Goal: Task Accomplishment & Management: Use online tool/utility

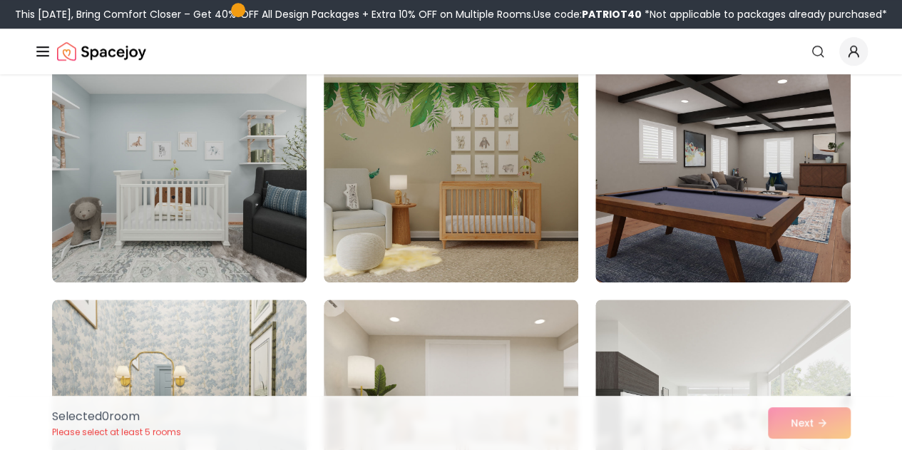
scroll to position [805, 0]
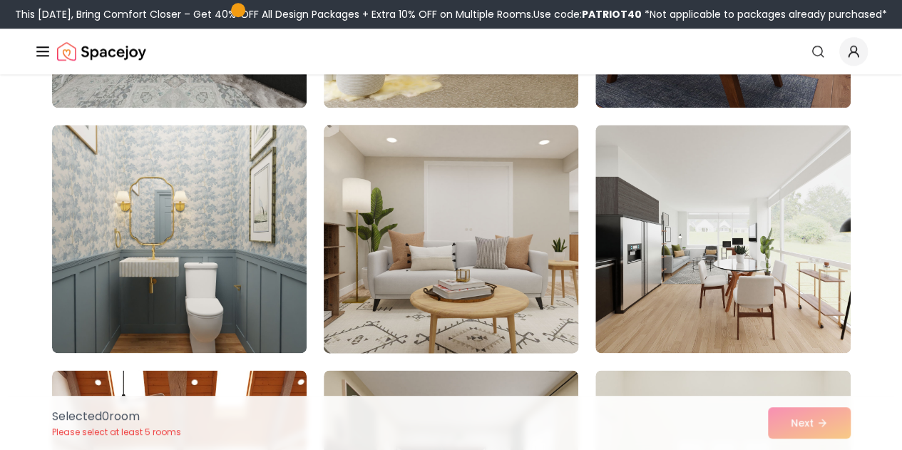
click at [438, 237] on img at bounding box center [450, 239] width 267 height 240
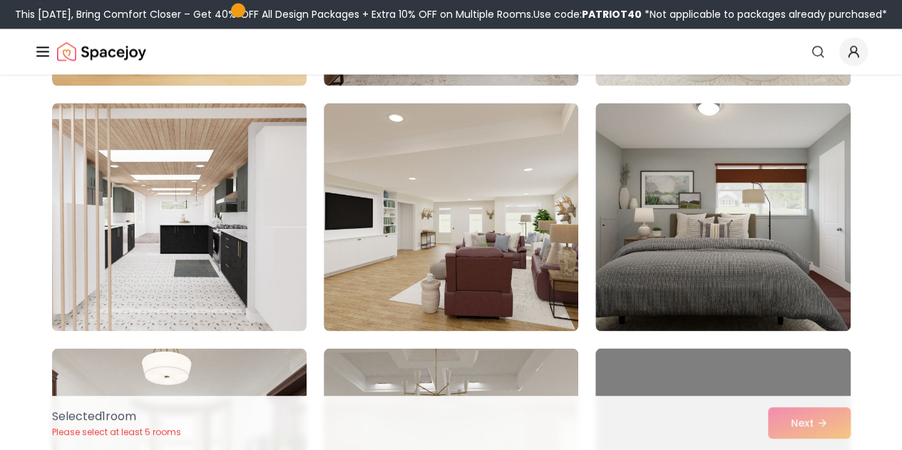
scroll to position [1325, 0]
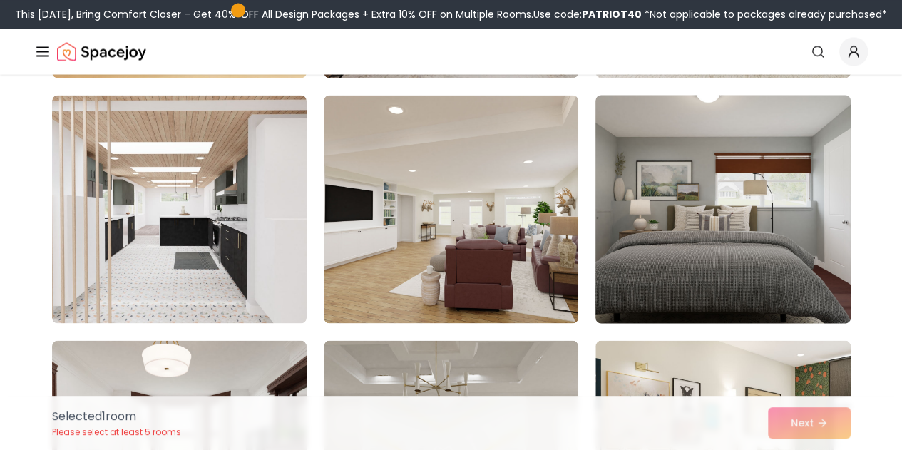
click at [729, 227] on img at bounding box center [722, 209] width 267 height 240
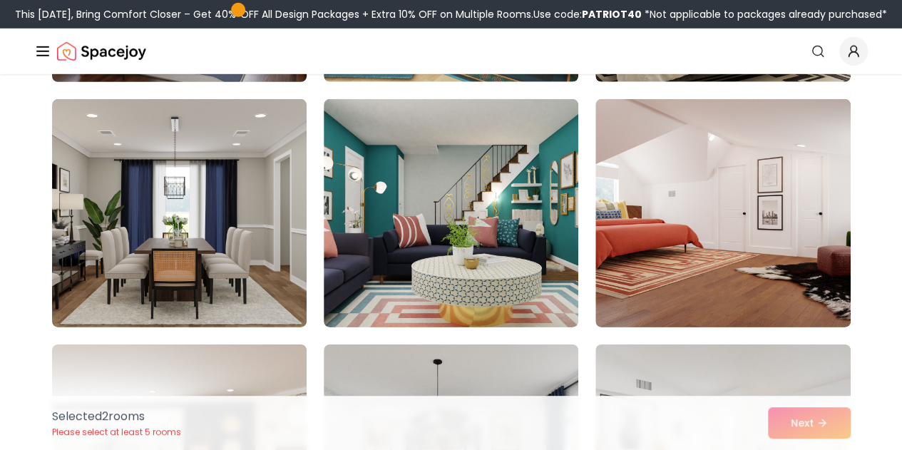
scroll to position [2057, 0]
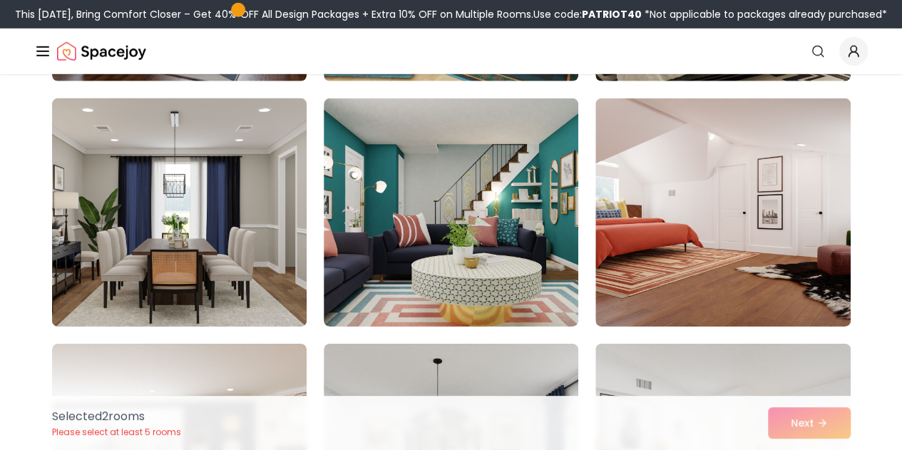
click at [225, 266] on img at bounding box center [179, 213] width 267 height 240
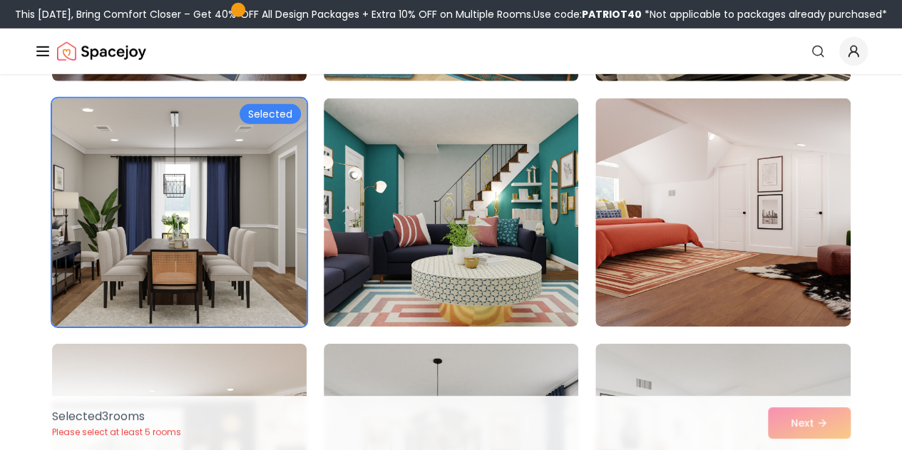
click at [143, 276] on img at bounding box center [179, 213] width 267 height 240
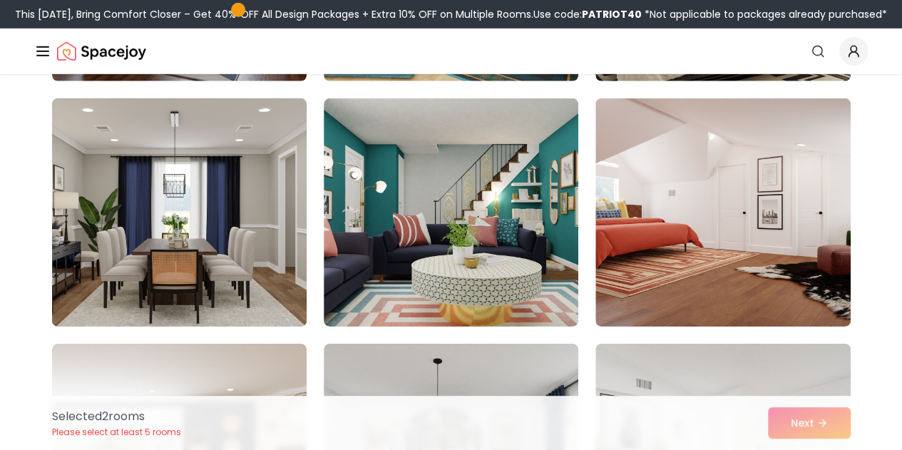
click at [143, 276] on img at bounding box center [179, 213] width 267 height 240
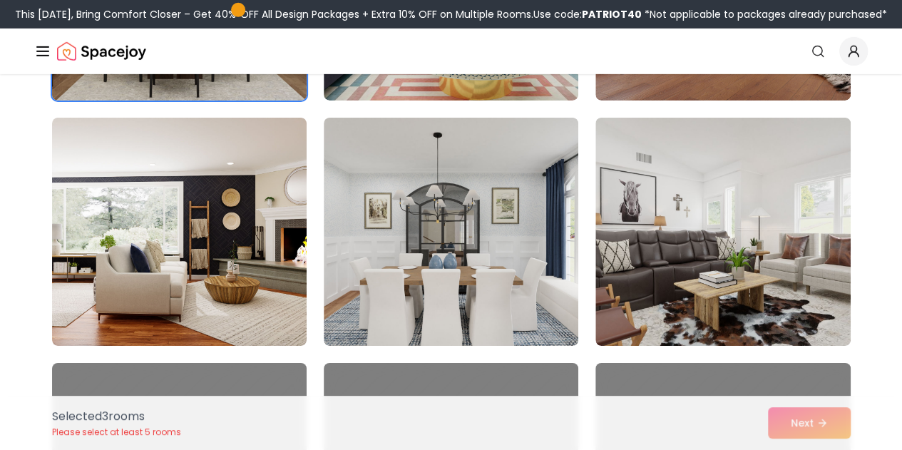
scroll to position [2284, 0]
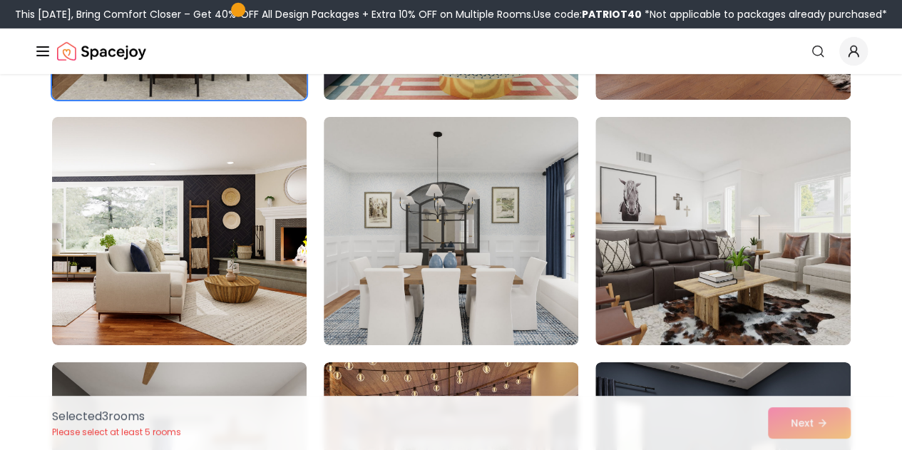
click at [143, 276] on img at bounding box center [179, 231] width 254 height 228
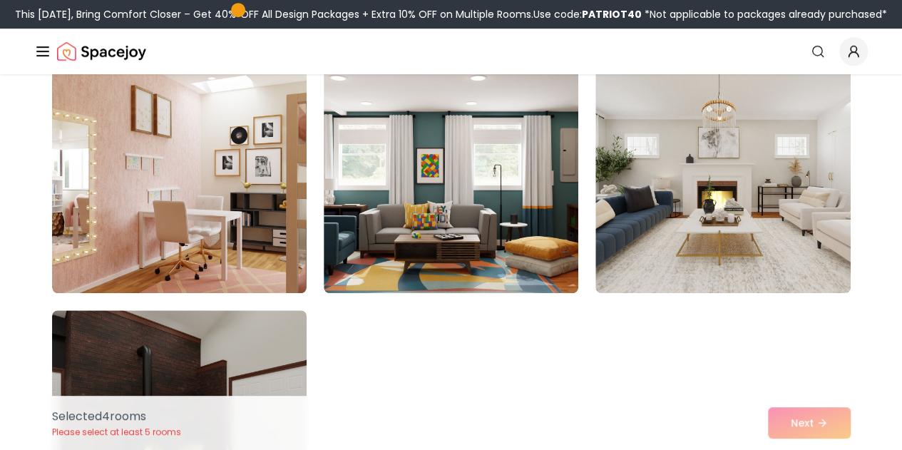
scroll to position [3072, 0]
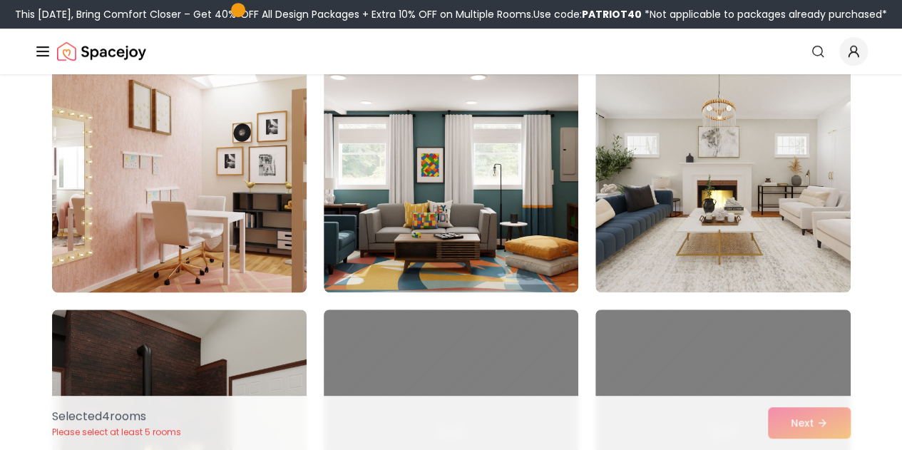
click at [237, 207] on img at bounding box center [179, 178] width 267 height 240
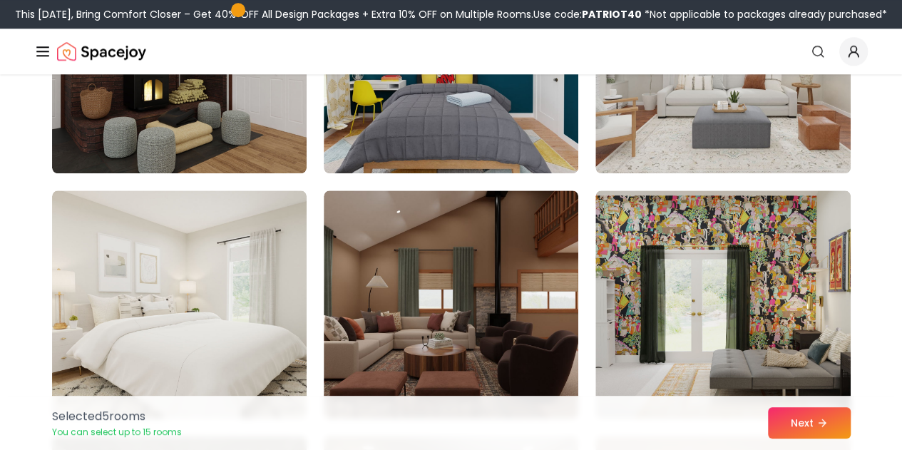
scroll to position [3438, 0]
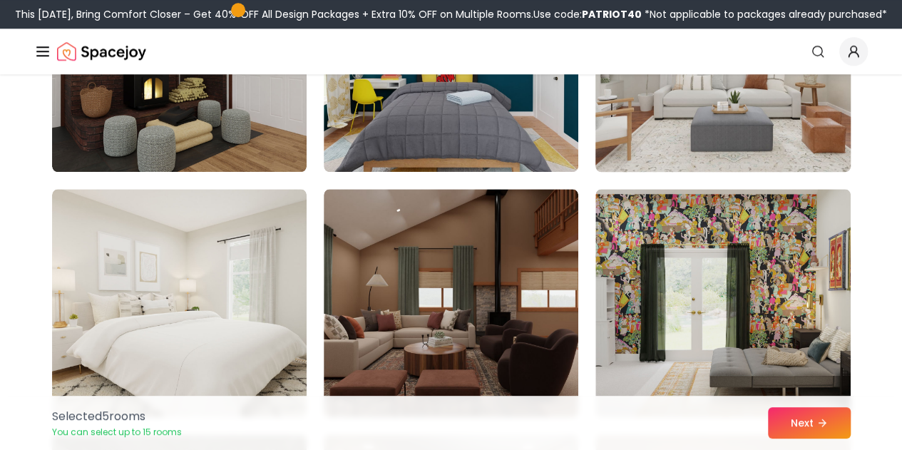
click at [686, 140] on img at bounding box center [722, 58] width 267 height 240
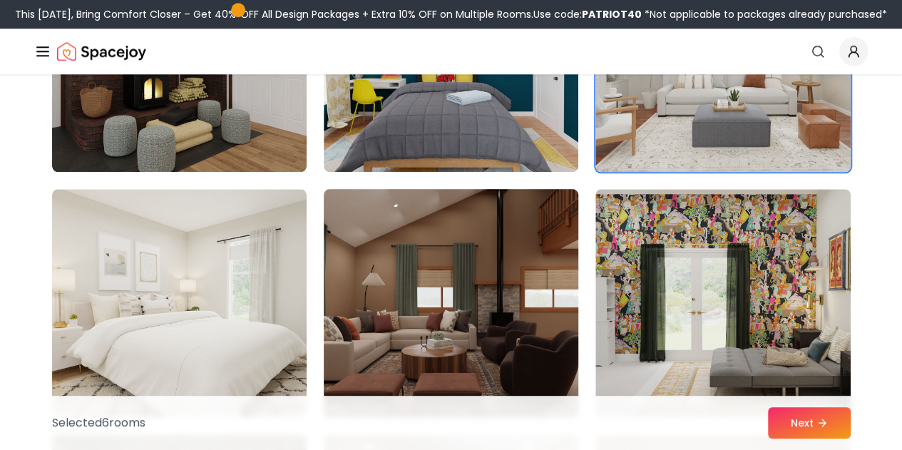
click at [473, 326] on img at bounding box center [450, 303] width 267 height 240
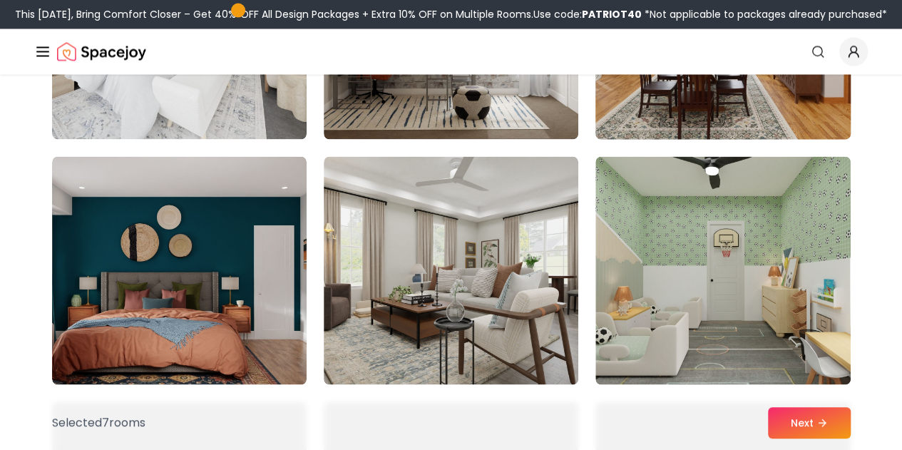
scroll to position [3962, 0]
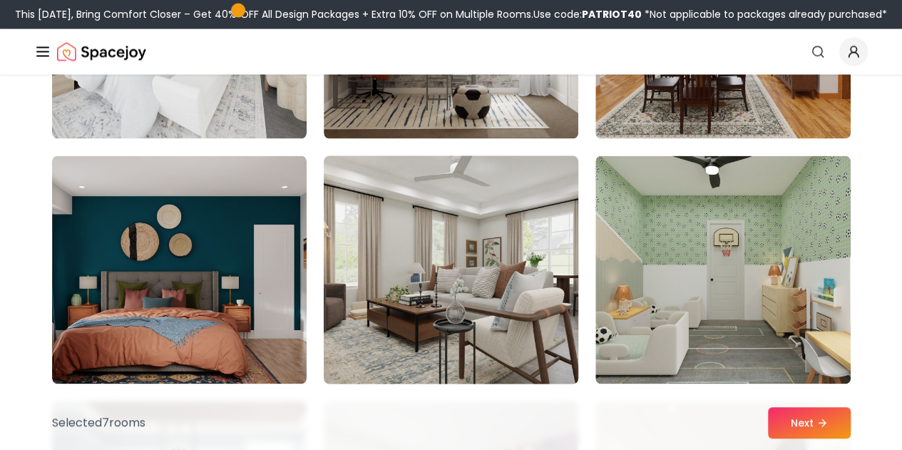
click at [403, 296] on img at bounding box center [450, 270] width 267 height 240
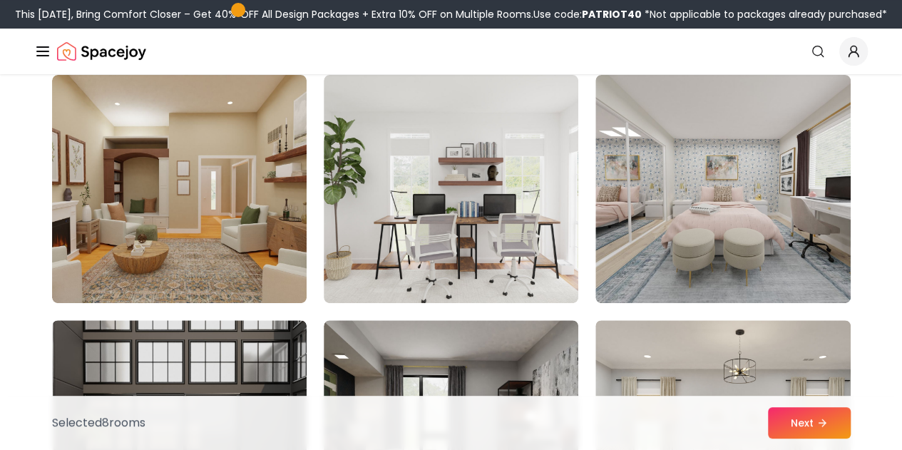
scroll to position [120, 0]
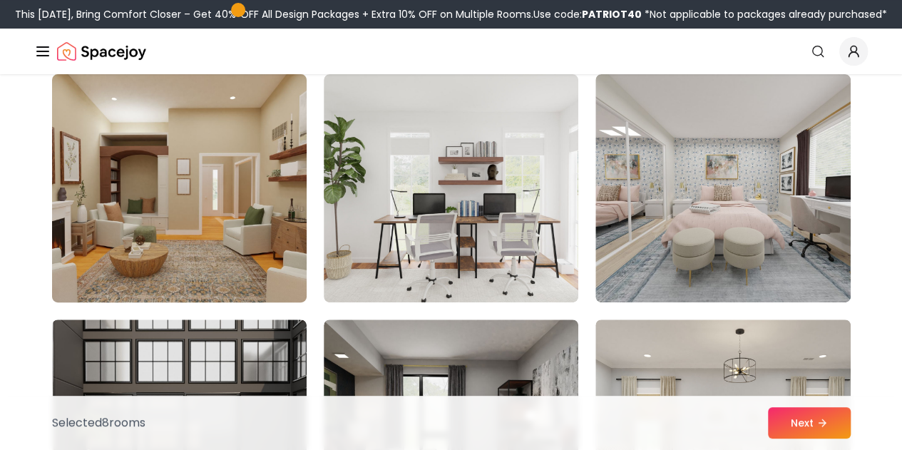
click at [171, 212] on img at bounding box center [179, 188] width 267 height 240
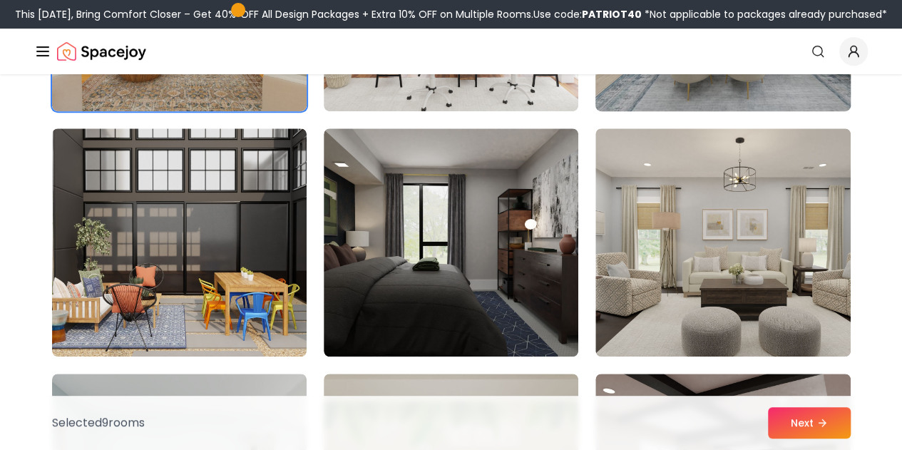
scroll to position [316, 0]
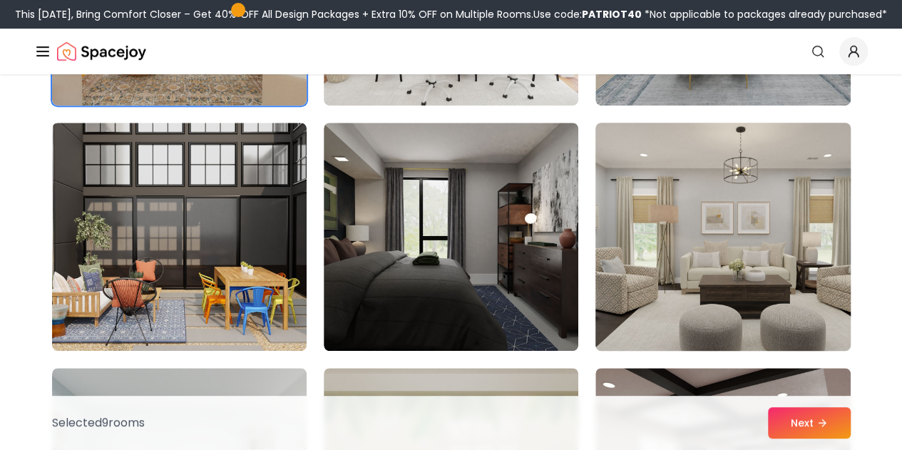
click at [670, 268] on img at bounding box center [722, 237] width 267 height 240
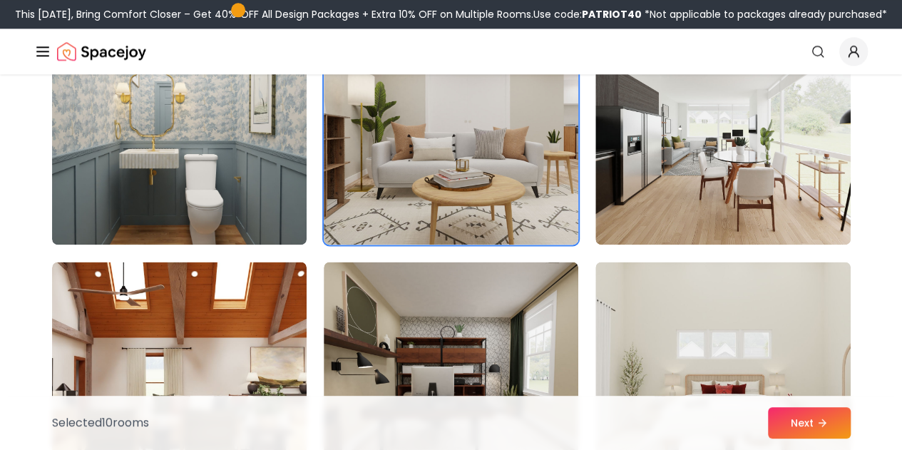
scroll to position [914, 0]
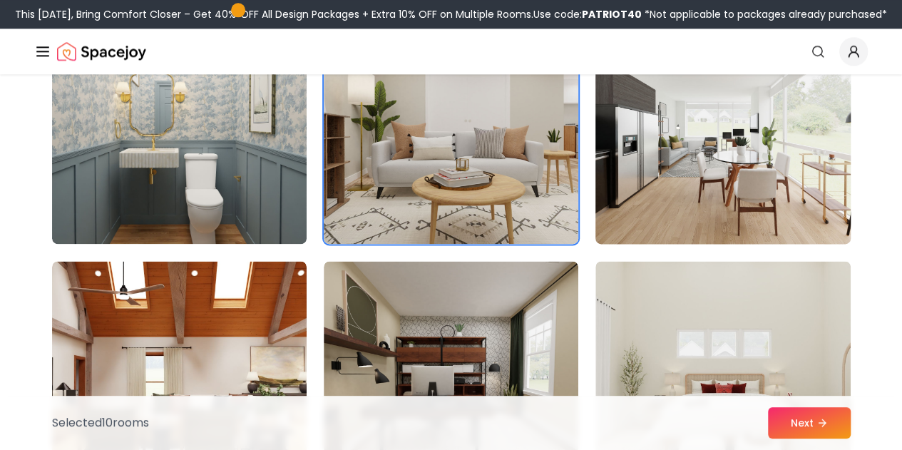
click at [676, 144] on img at bounding box center [722, 130] width 267 height 240
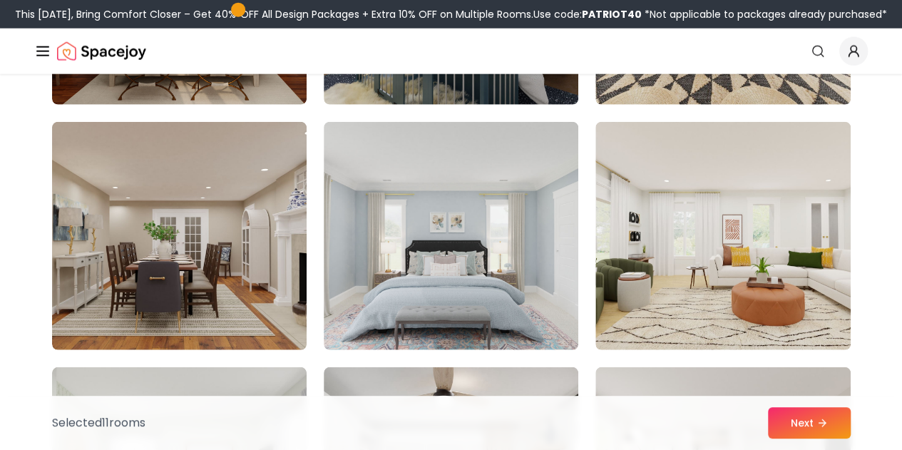
scroll to position [4499, 0]
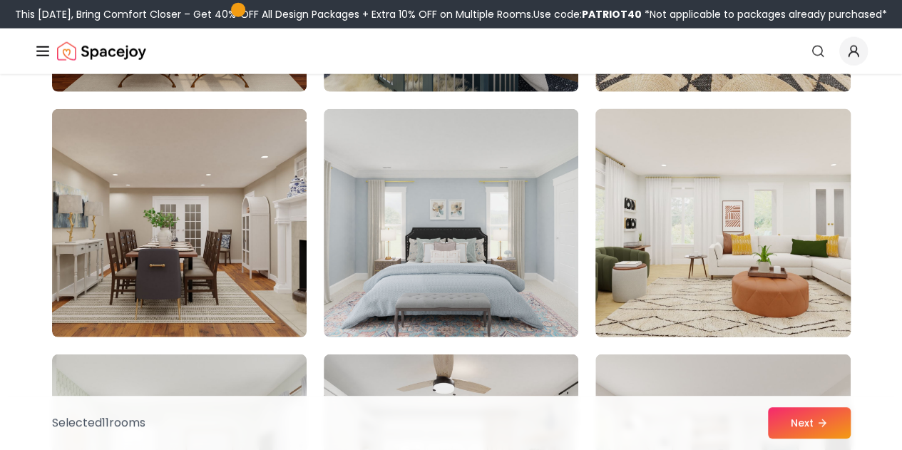
click at [685, 249] on img at bounding box center [722, 223] width 267 height 240
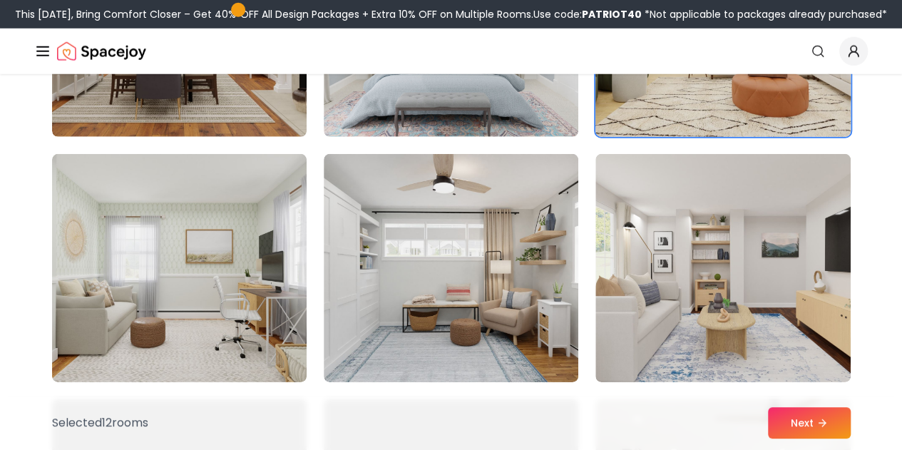
scroll to position [4698, 0]
click at [685, 249] on img at bounding box center [722, 269] width 254 height 228
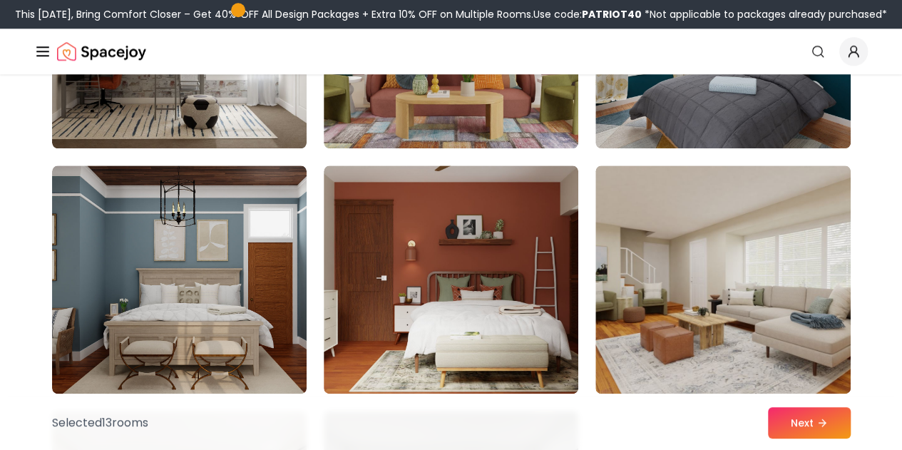
scroll to position [6200, 0]
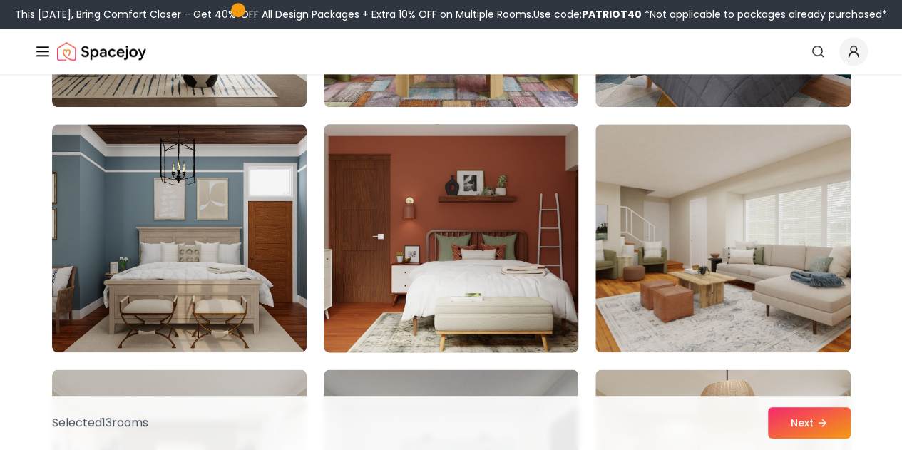
click at [461, 266] on img at bounding box center [450, 238] width 267 height 240
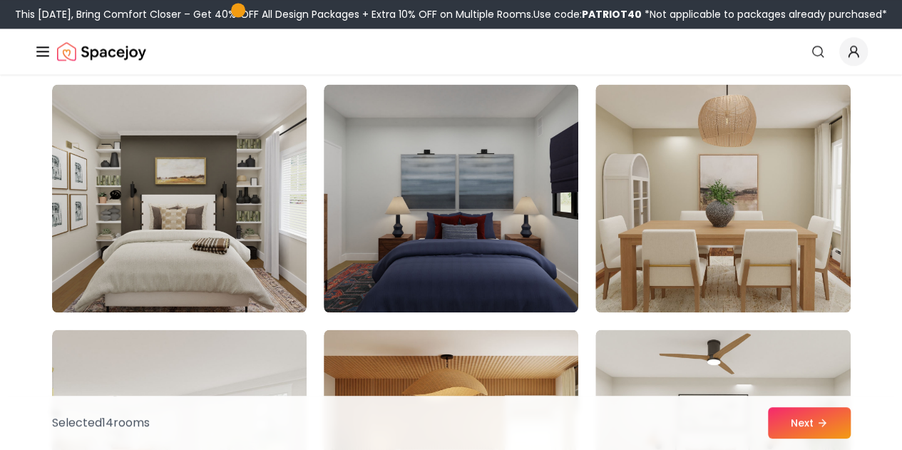
scroll to position [6498, 0]
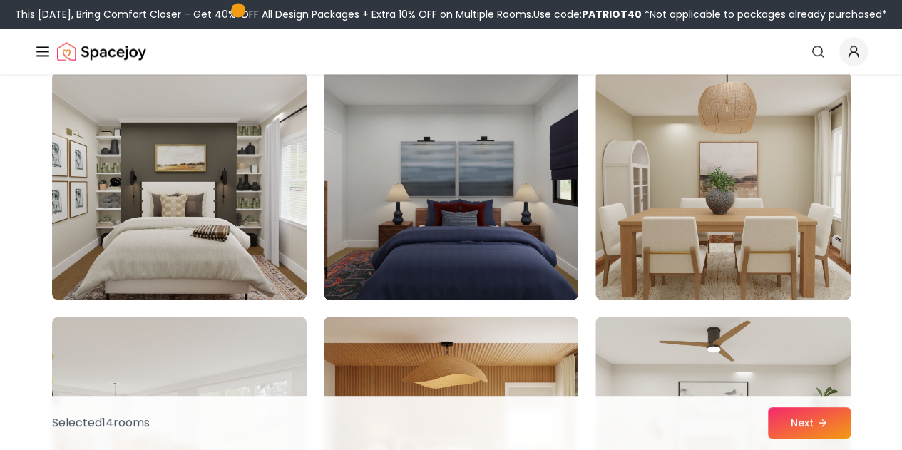
click at [664, 254] on img at bounding box center [722, 185] width 254 height 228
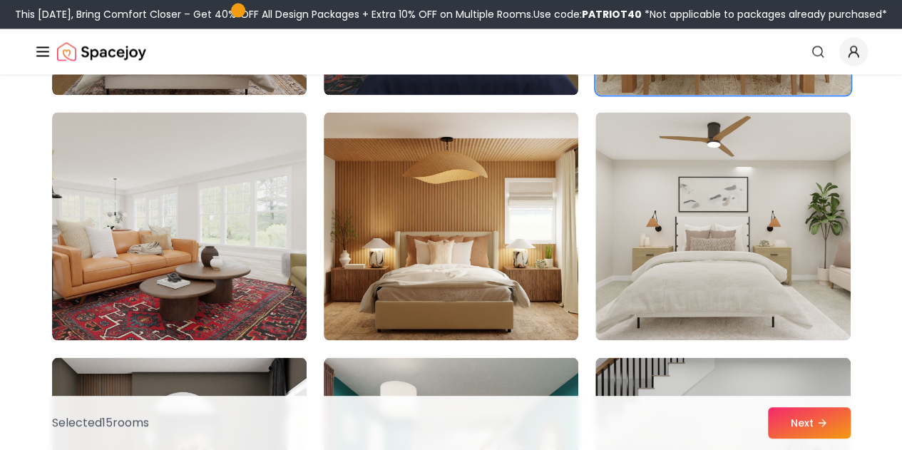
scroll to position [6729, 0]
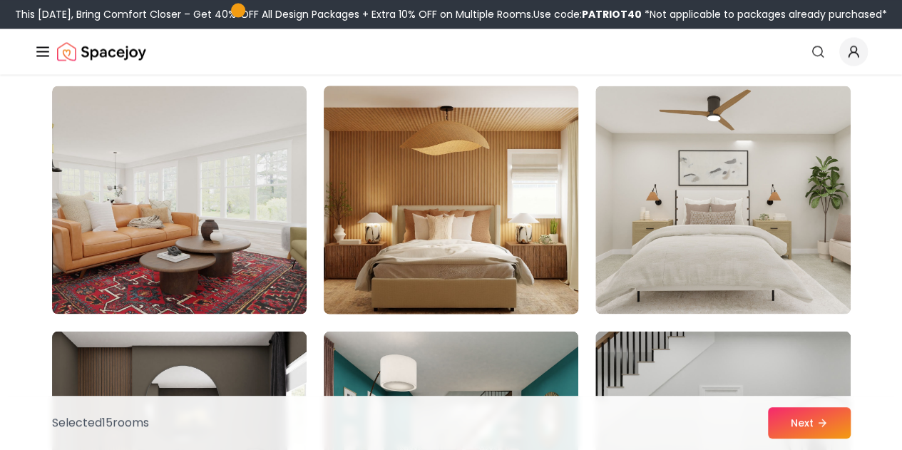
click at [445, 251] on img at bounding box center [450, 200] width 267 height 240
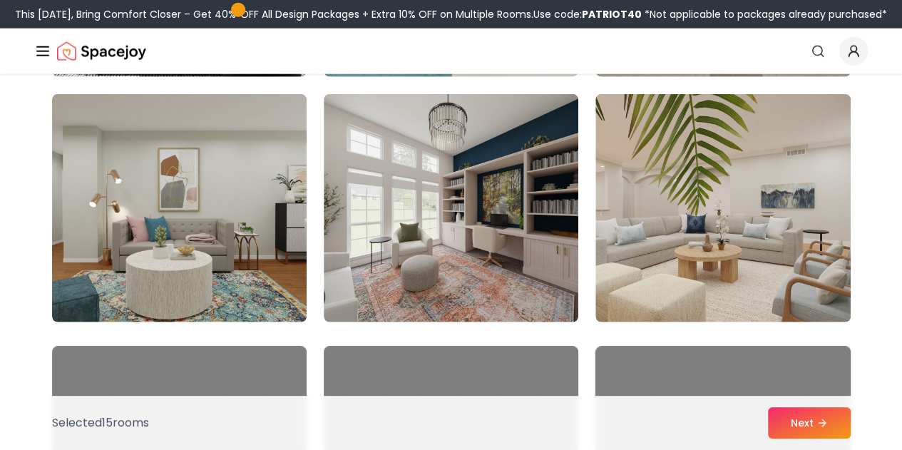
scroll to position [7219, 0]
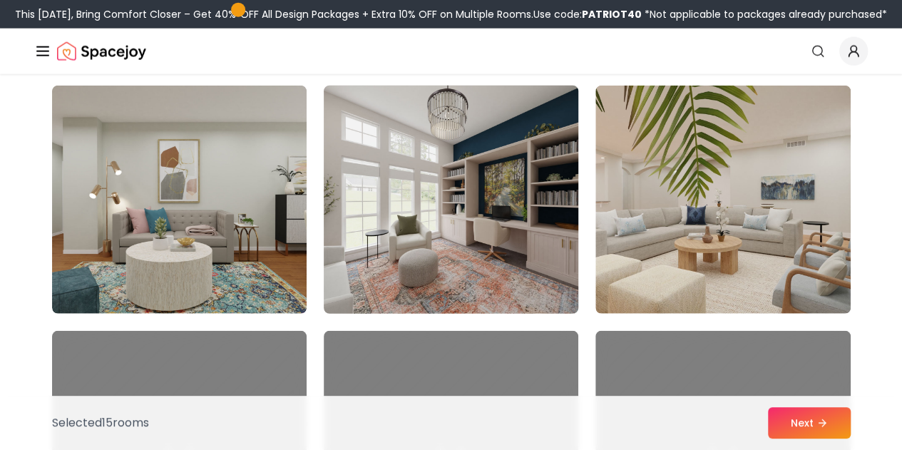
click at [413, 226] on img at bounding box center [450, 200] width 267 height 240
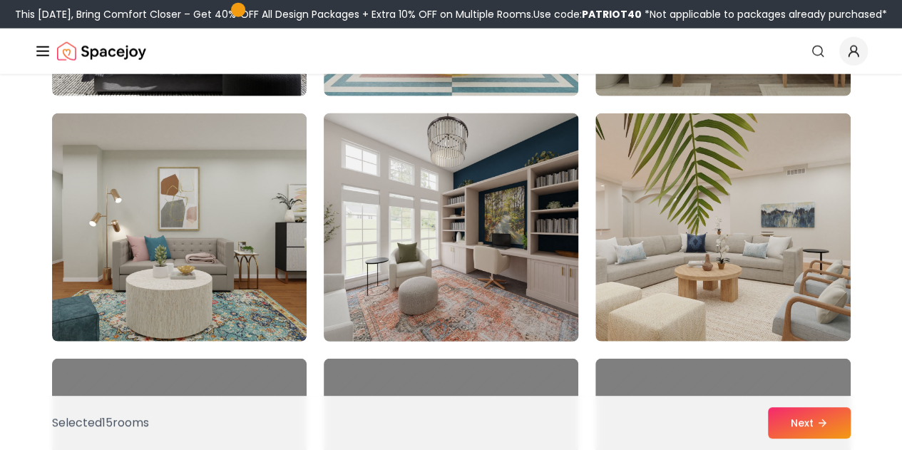
scroll to position [7193, 0]
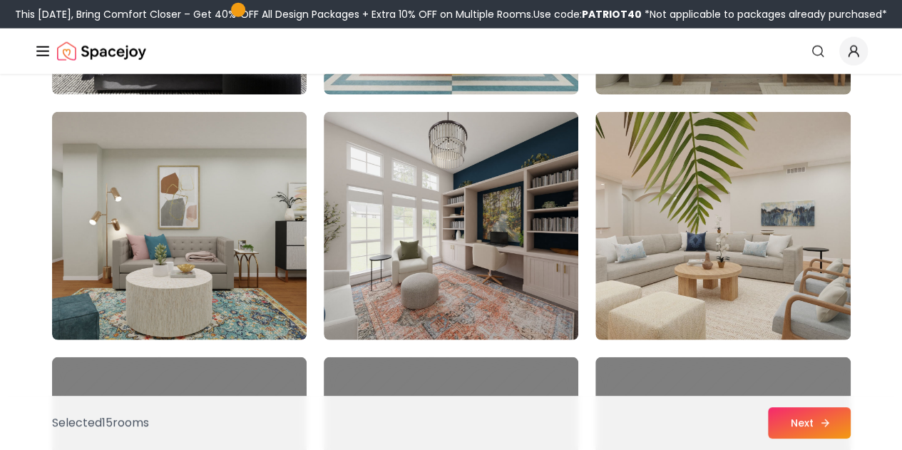
click at [796, 434] on button "Next" at bounding box center [809, 422] width 83 height 31
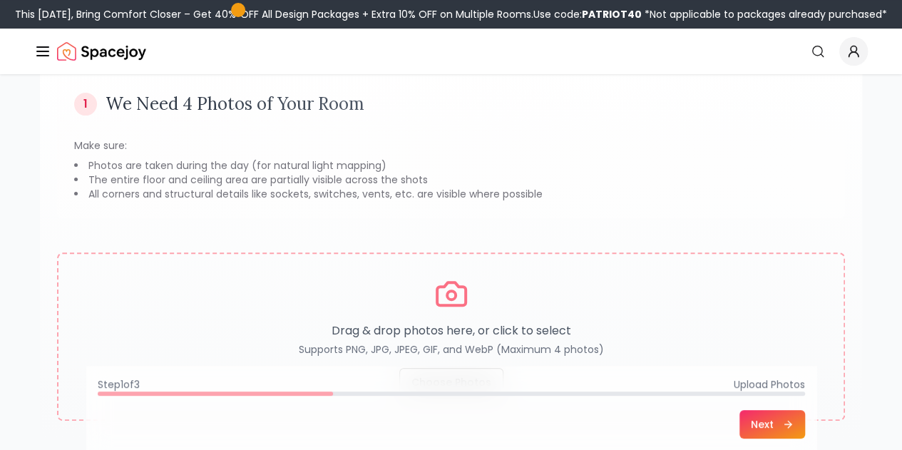
scroll to position [157, 0]
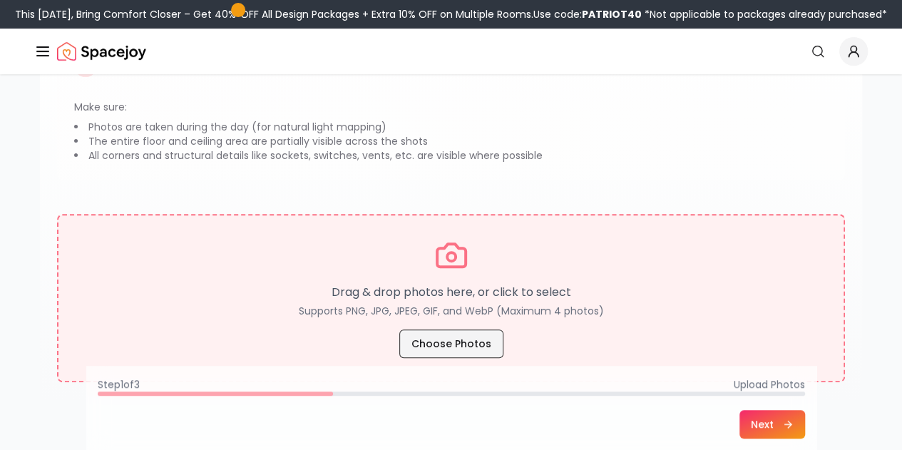
click at [451, 351] on button "Choose Photos" at bounding box center [451, 343] width 104 height 29
click at [442, 344] on button "Choose Photos" at bounding box center [451, 343] width 104 height 29
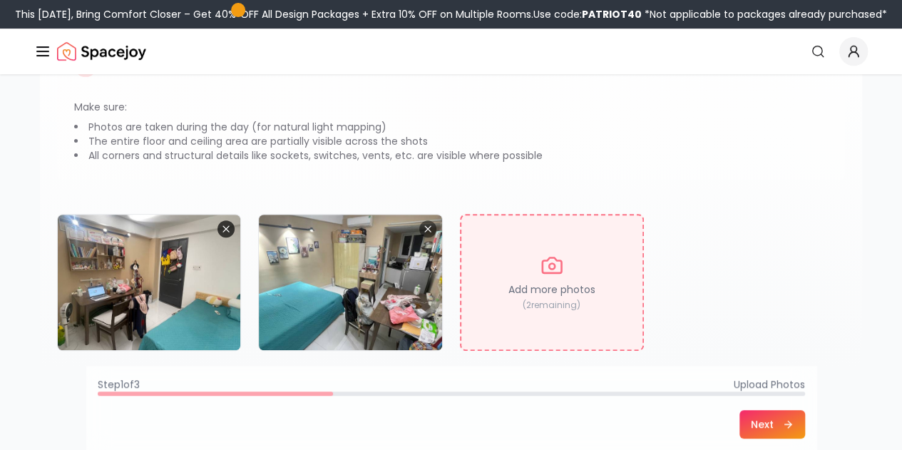
click at [223, 224] on icon "Remove image" at bounding box center [225, 228] width 11 height 11
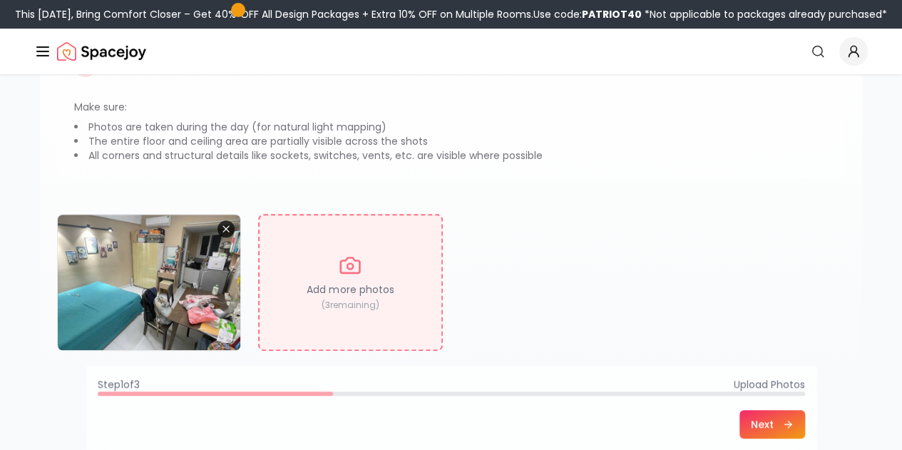
click at [221, 230] on icon "Remove image" at bounding box center [225, 228] width 11 height 11
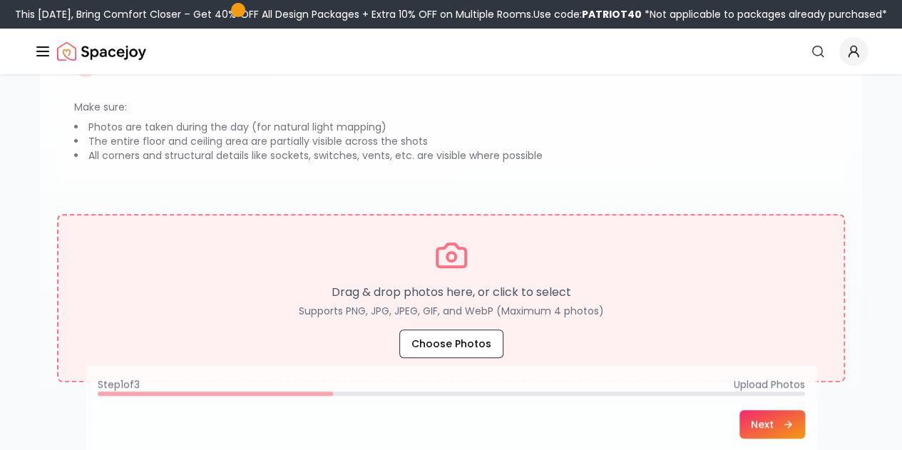
drag, startPoint x: 449, startPoint y: 386, endPoint x: 321, endPoint y: 376, distance: 128.0
click at [321, 376] on footer "Step 1 of 3 Upload Photos Next" at bounding box center [451, 408] width 730 height 84
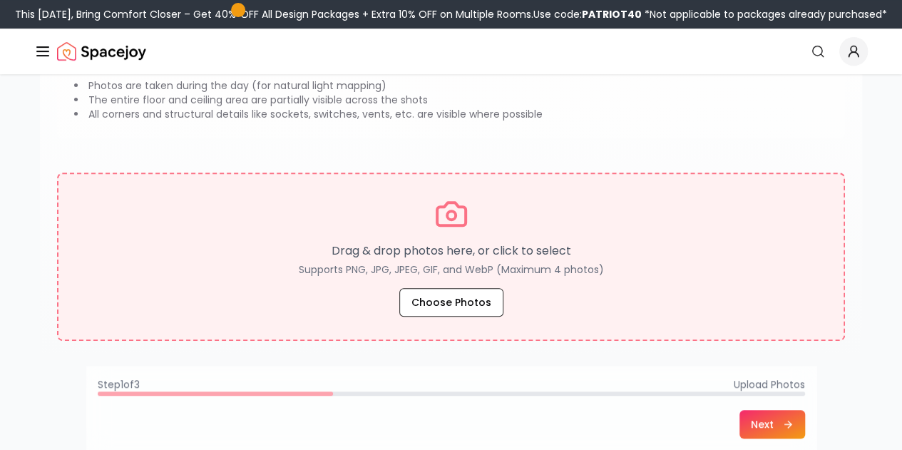
scroll to position [207, 0]
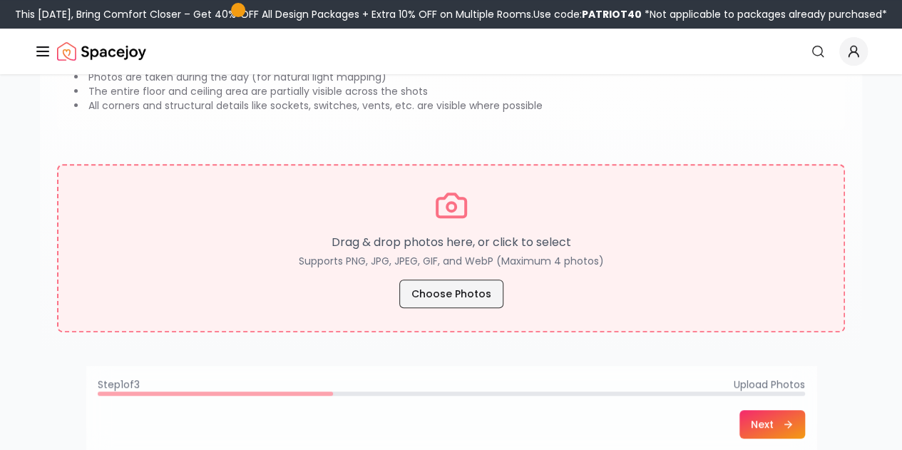
click at [453, 287] on button "Choose Photos" at bounding box center [451, 293] width 104 height 29
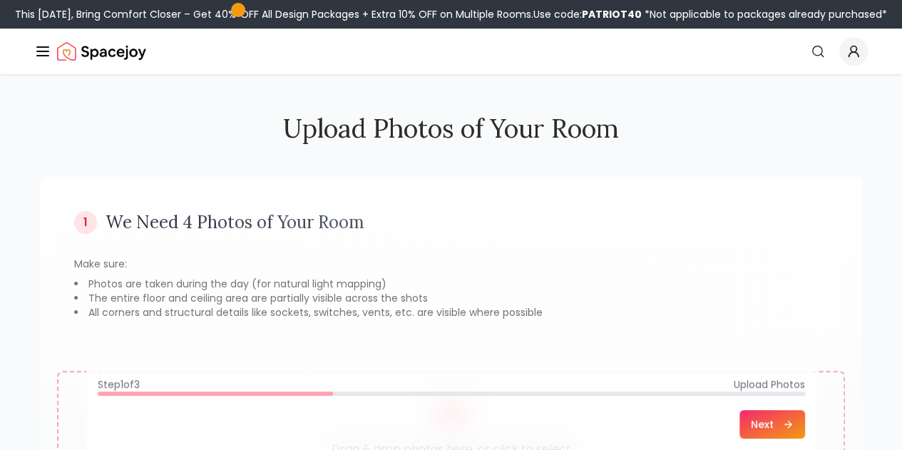
click at [805, 421] on button "Next" at bounding box center [772, 424] width 66 height 29
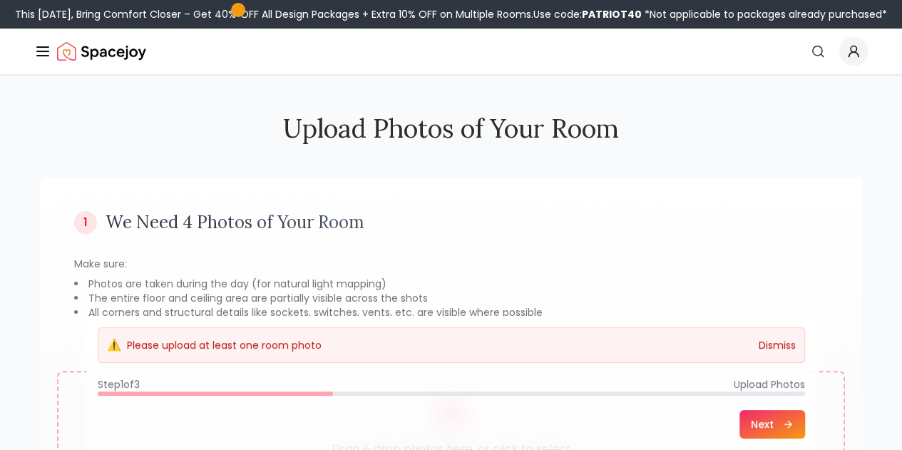
click at [796, 352] on button "Dismiss" at bounding box center [776, 345] width 37 height 14
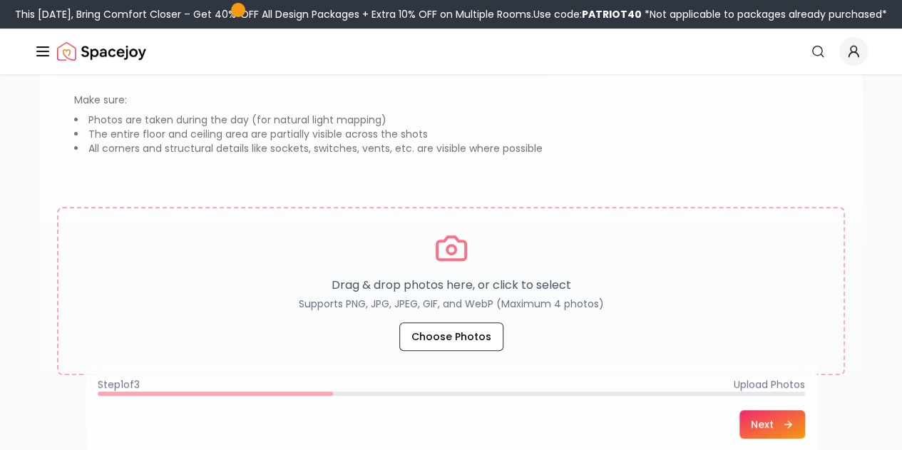
scroll to position [177, 0]
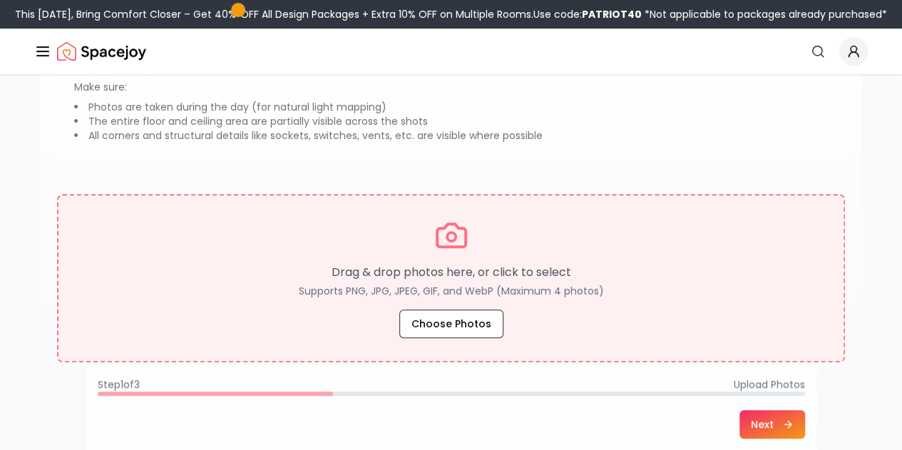
click at [475, 301] on div "Drag & drop photos here, or click to select Supports PNG, JPG, JPEG, GIF, and W…" at bounding box center [450, 278] width 739 height 120
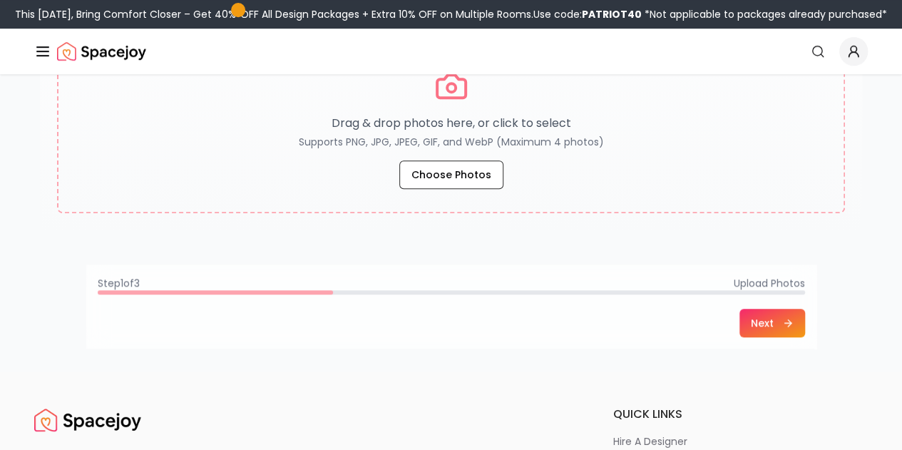
scroll to position [271, 0]
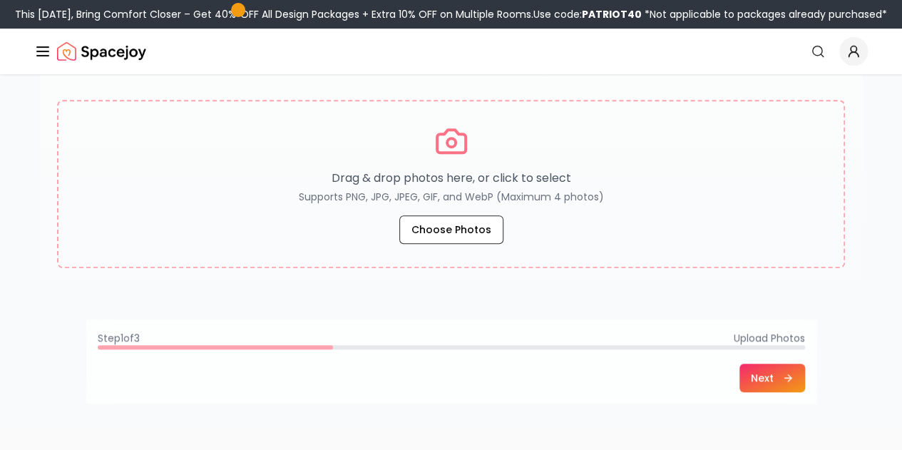
click at [805, 337] on span "Upload Photos" at bounding box center [768, 338] width 71 height 14
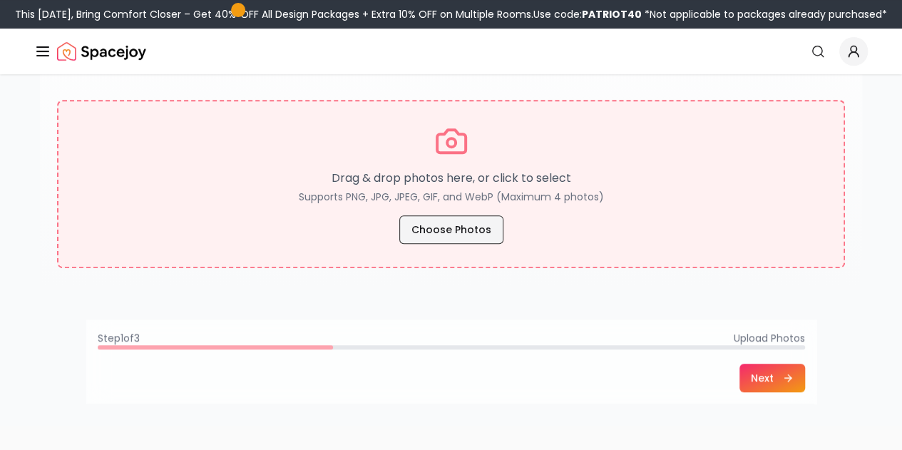
click at [482, 229] on button "Choose Photos" at bounding box center [451, 229] width 104 height 29
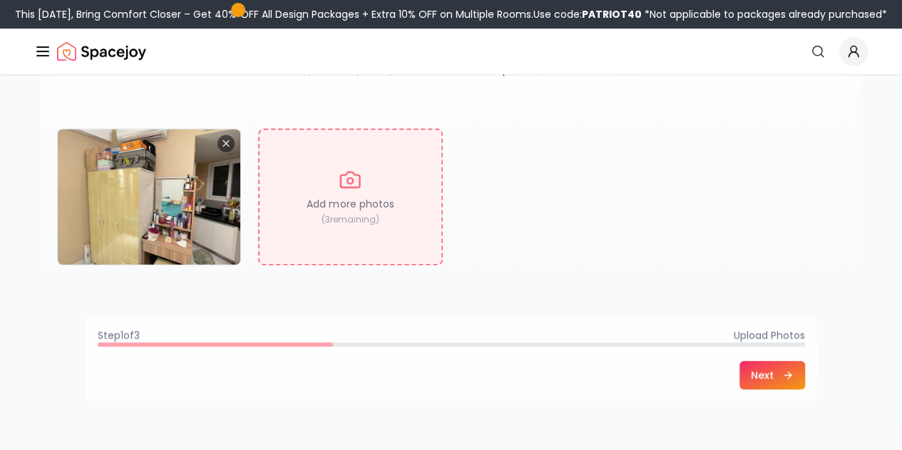
scroll to position [242, 0]
click at [401, 225] on div "Add more photos ( 3 remaining)" at bounding box center [350, 197] width 184 height 137
type input "**********"
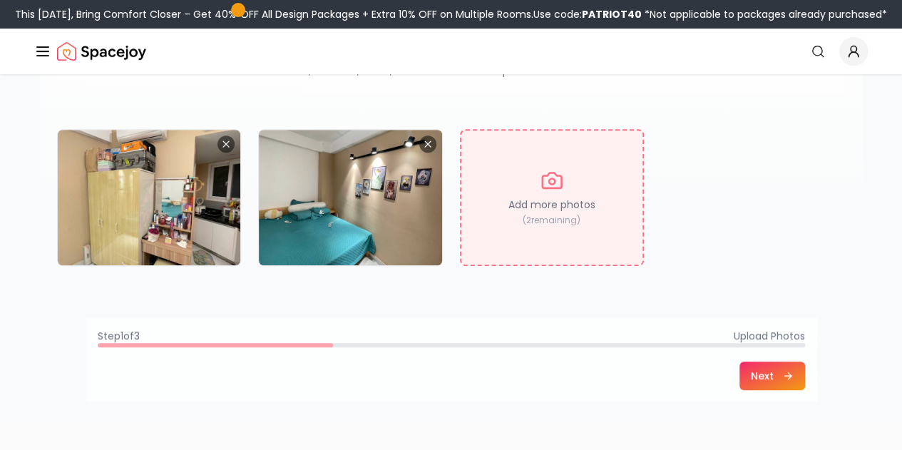
click at [522, 215] on p "( 2 remaining)" at bounding box center [551, 220] width 58 height 11
type input "**********"
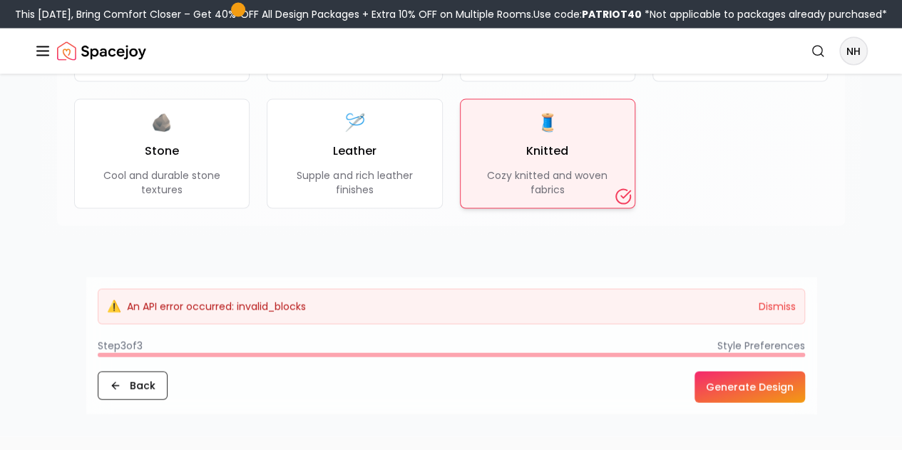
scroll to position [1430, 0]
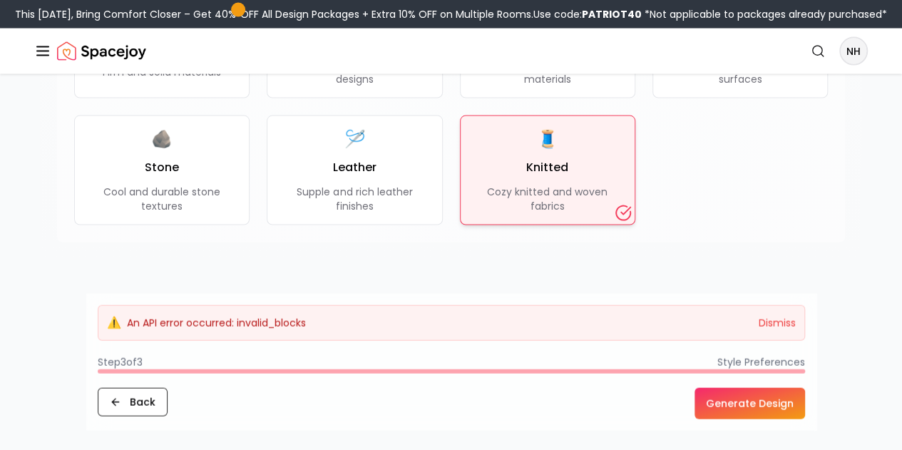
click at [778, 404] on button "Generate Design" at bounding box center [749, 403] width 110 height 31
click at [254, 321] on div "⚠️ An API error occurred: invalid_blocks Dismiss" at bounding box center [451, 323] width 707 height 36
click at [98, 329] on div "⚠️ An API error occurred: invalid_blocks Dismiss" at bounding box center [451, 323] width 707 height 36
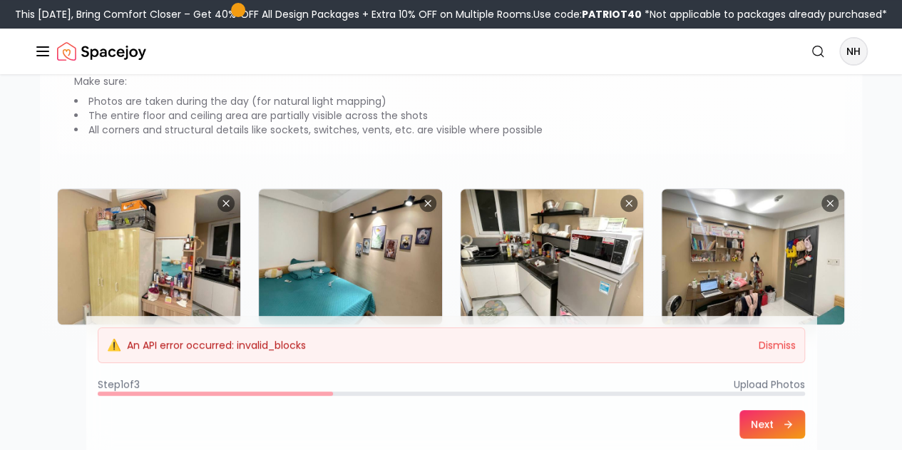
scroll to position [183, 0]
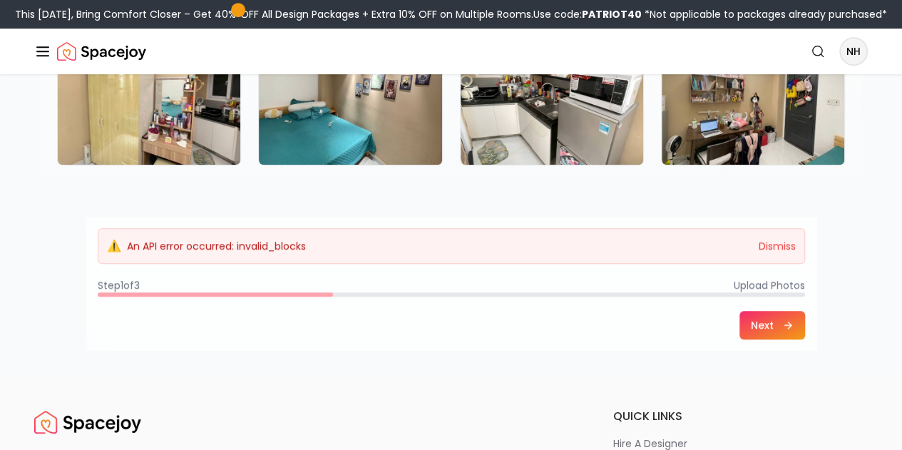
scroll to position [393, 0]
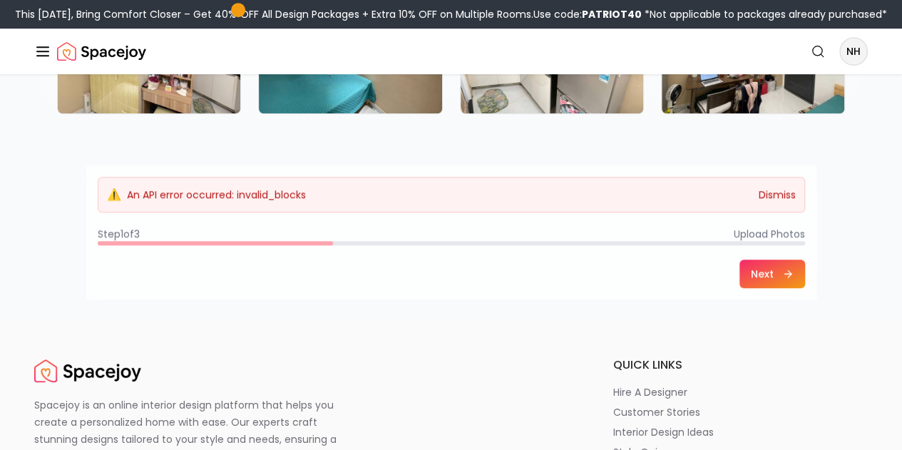
click at [796, 190] on button "Dismiss" at bounding box center [776, 194] width 37 height 14
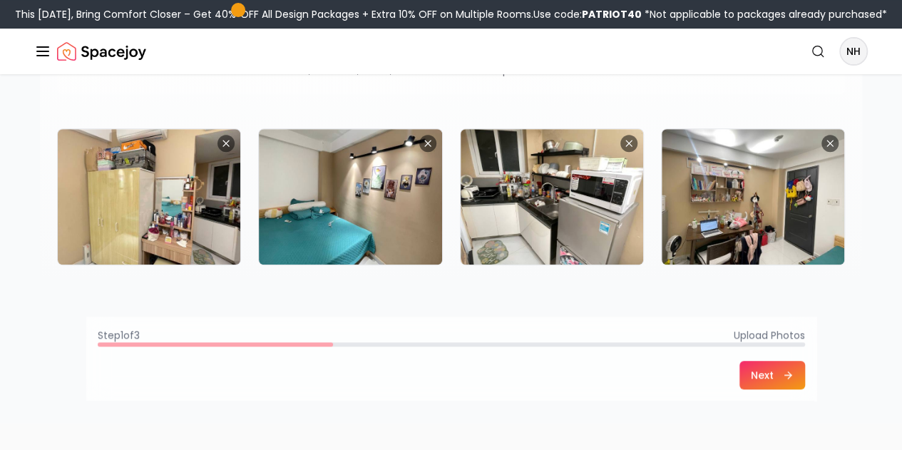
scroll to position [242, 0]
click at [805, 379] on button "Next" at bounding box center [772, 375] width 66 height 29
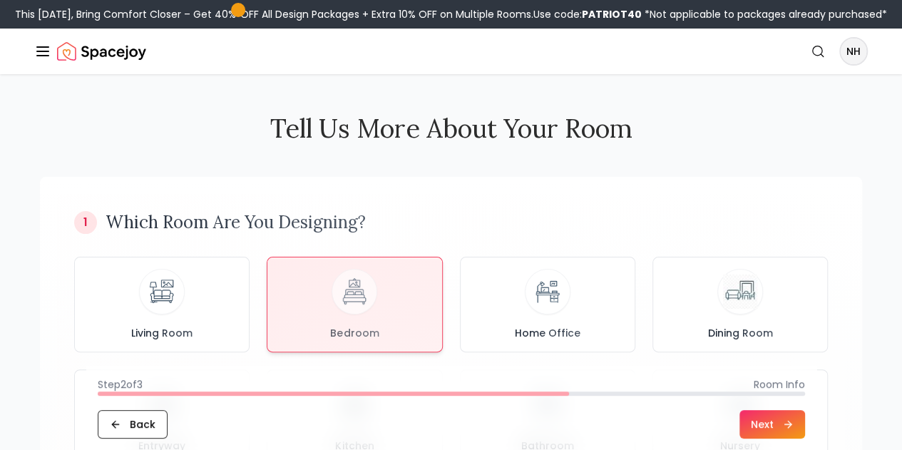
scroll to position [0, 0]
click at [805, 379] on span "Room Info" at bounding box center [778, 384] width 51 height 14
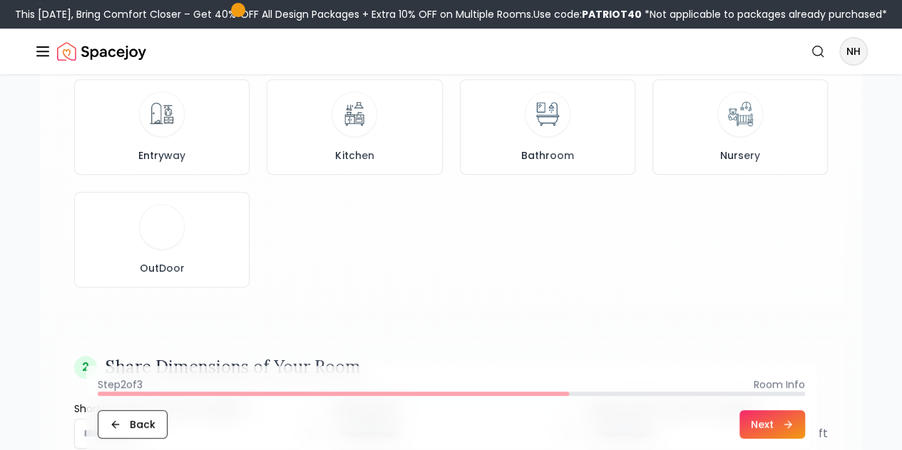
scroll to position [294, 0]
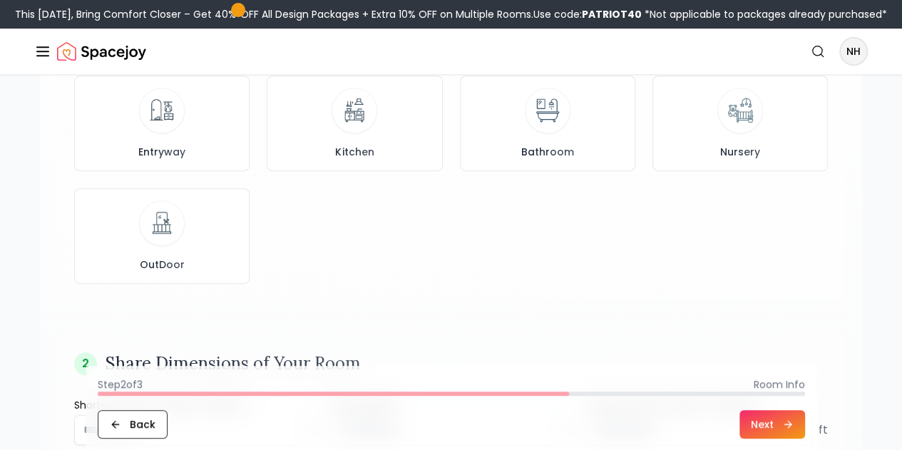
click at [805, 422] on button "Next" at bounding box center [772, 424] width 66 height 29
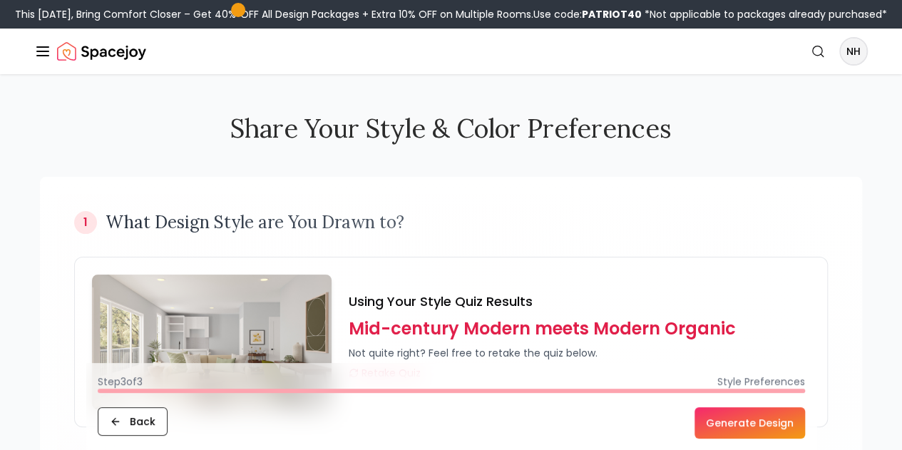
scroll to position [233, 0]
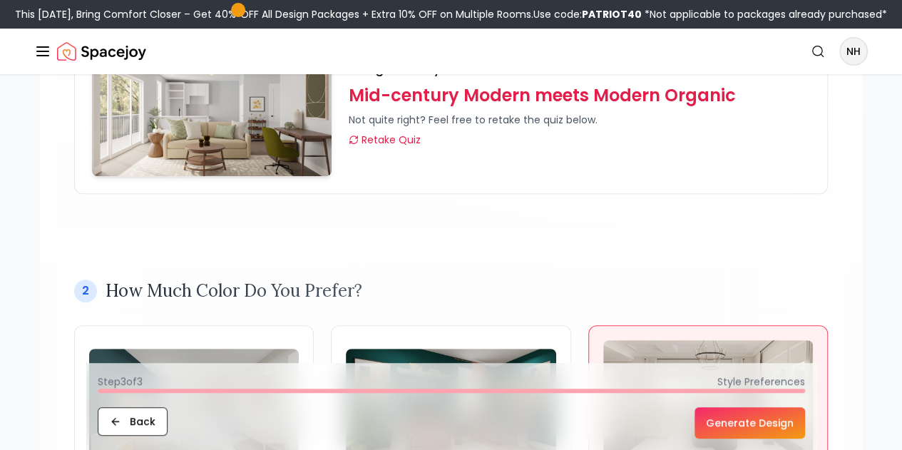
click at [805, 430] on button "Generate Design" at bounding box center [749, 422] width 110 height 31
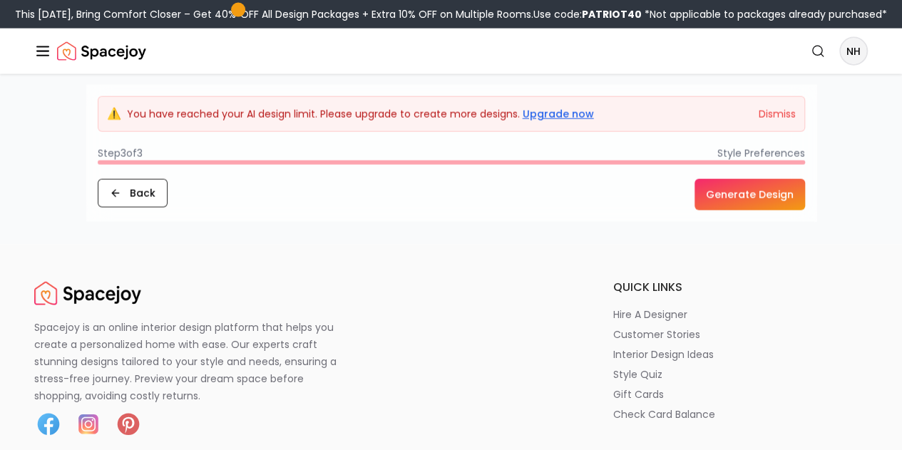
scroll to position [1640, 0]
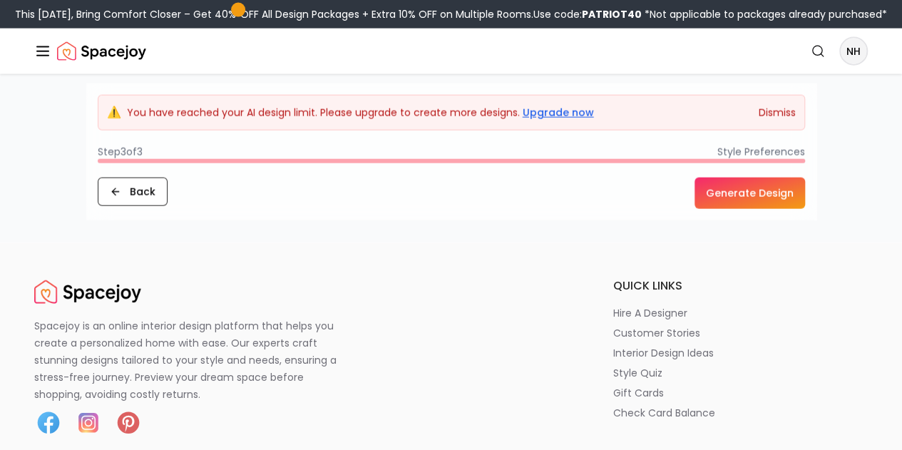
click at [796, 105] on button "Dismiss" at bounding box center [776, 112] width 37 height 14
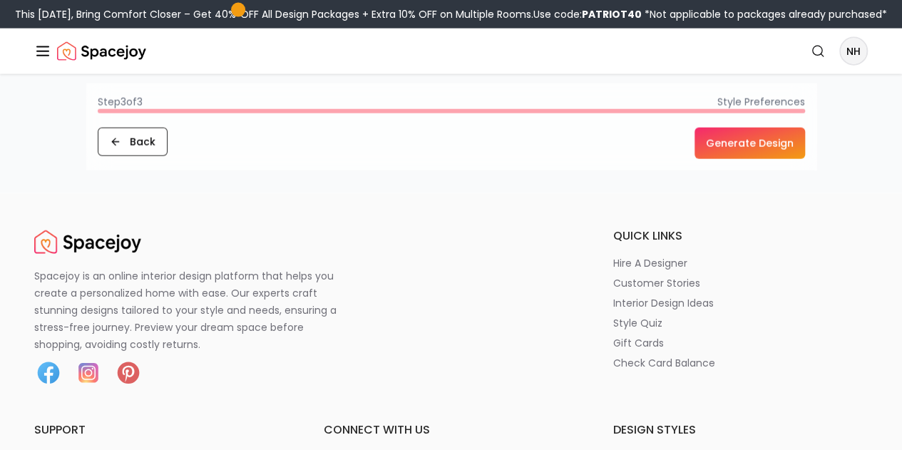
click at [0, 0] on link "AI Design" at bounding box center [0, 0] width 0 height 0
